Goal: Task Accomplishment & Management: Manage account settings

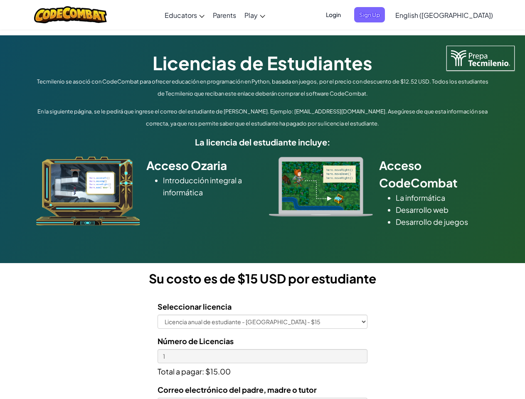
click at [263, 199] on div at bounding box center [321, 187] width 116 height 60
click at [346, 15] on span "Login" at bounding box center [333, 14] width 25 height 15
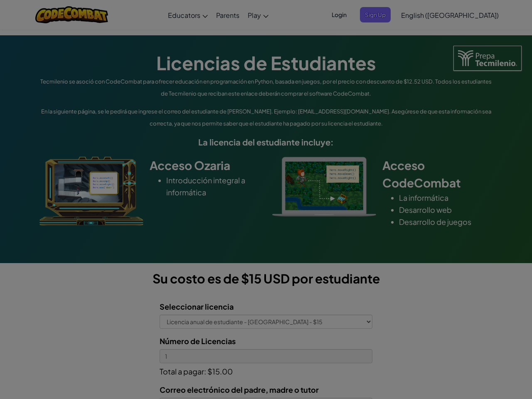
click at [0, 0] on input "Email or Username :" at bounding box center [0, 0] width 0 height 0
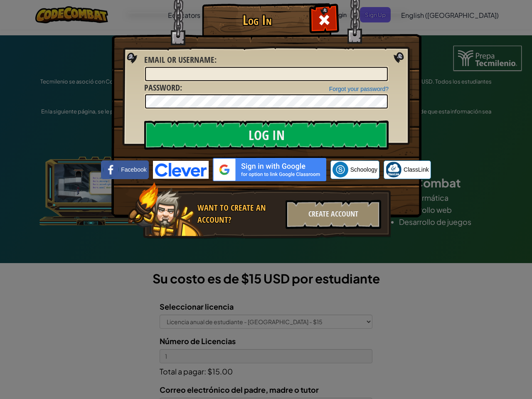
click at [420, 15] on div "Log In Unknown Error Email or Username : Forgot your password? Password : Log I…" at bounding box center [266, 199] width 532 height 399
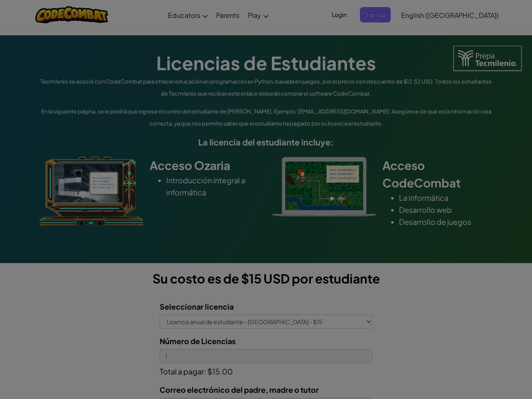
click at [464, 15] on div at bounding box center [266, 199] width 532 height 399
